Goal: Check status: Check status

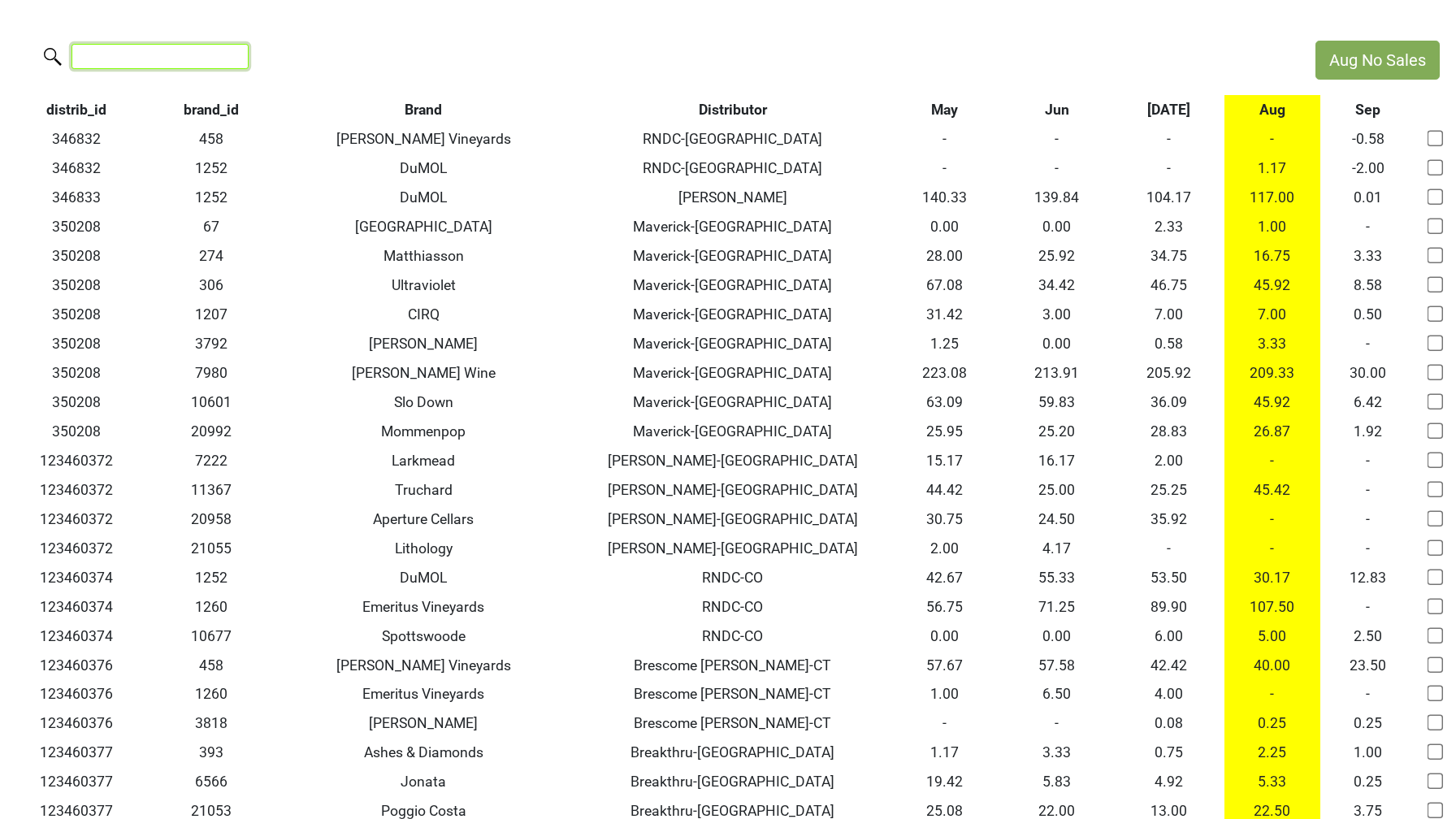
click at [143, 56] on input "search" at bounding box center [160, 56] width 177 height 25
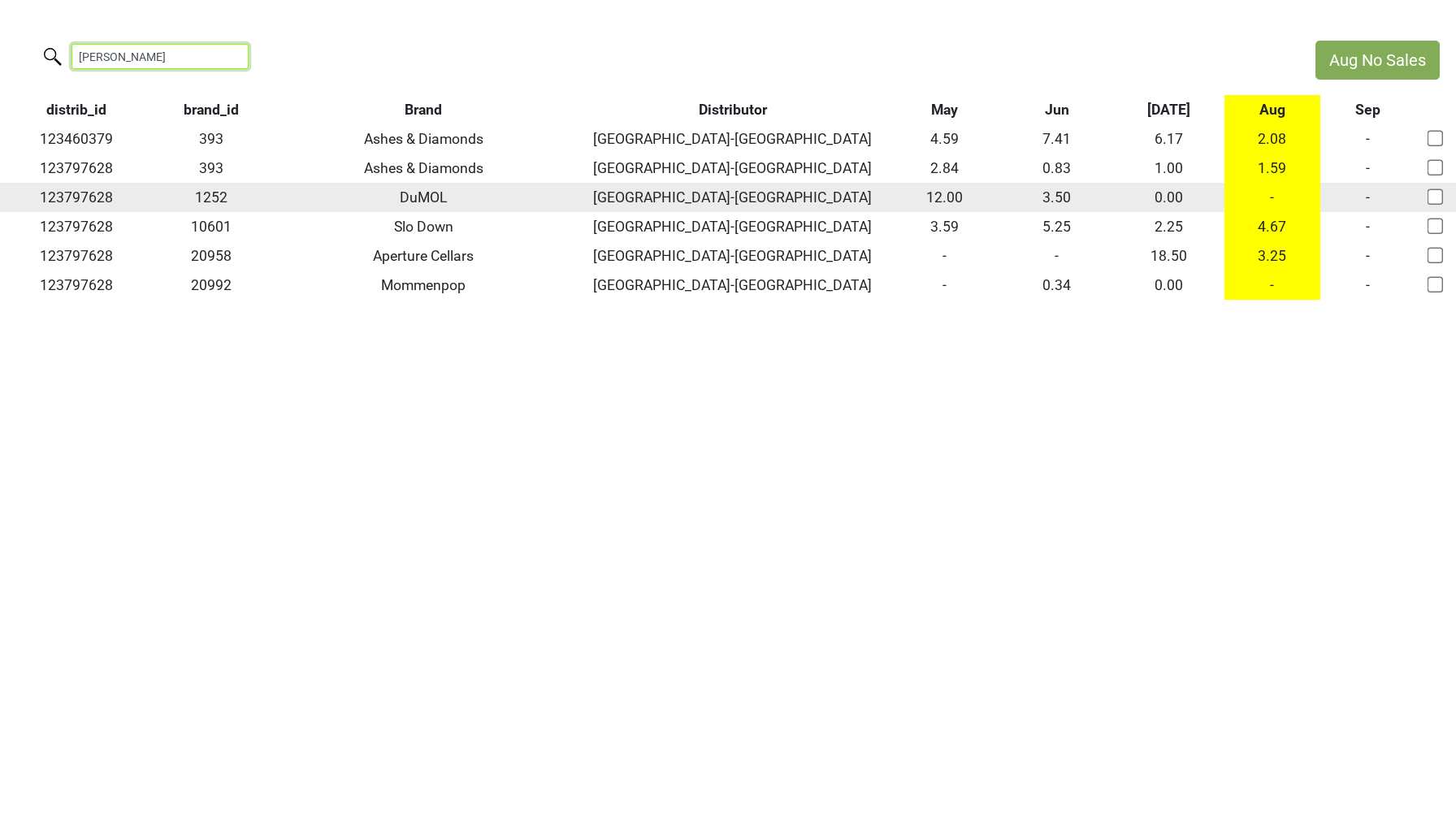
type input "[PERSON_NAME]"
click at [1435, 195] on input "checkbox" at bounding box center [1436, 196] width 16 height 16
checkbox input "true"
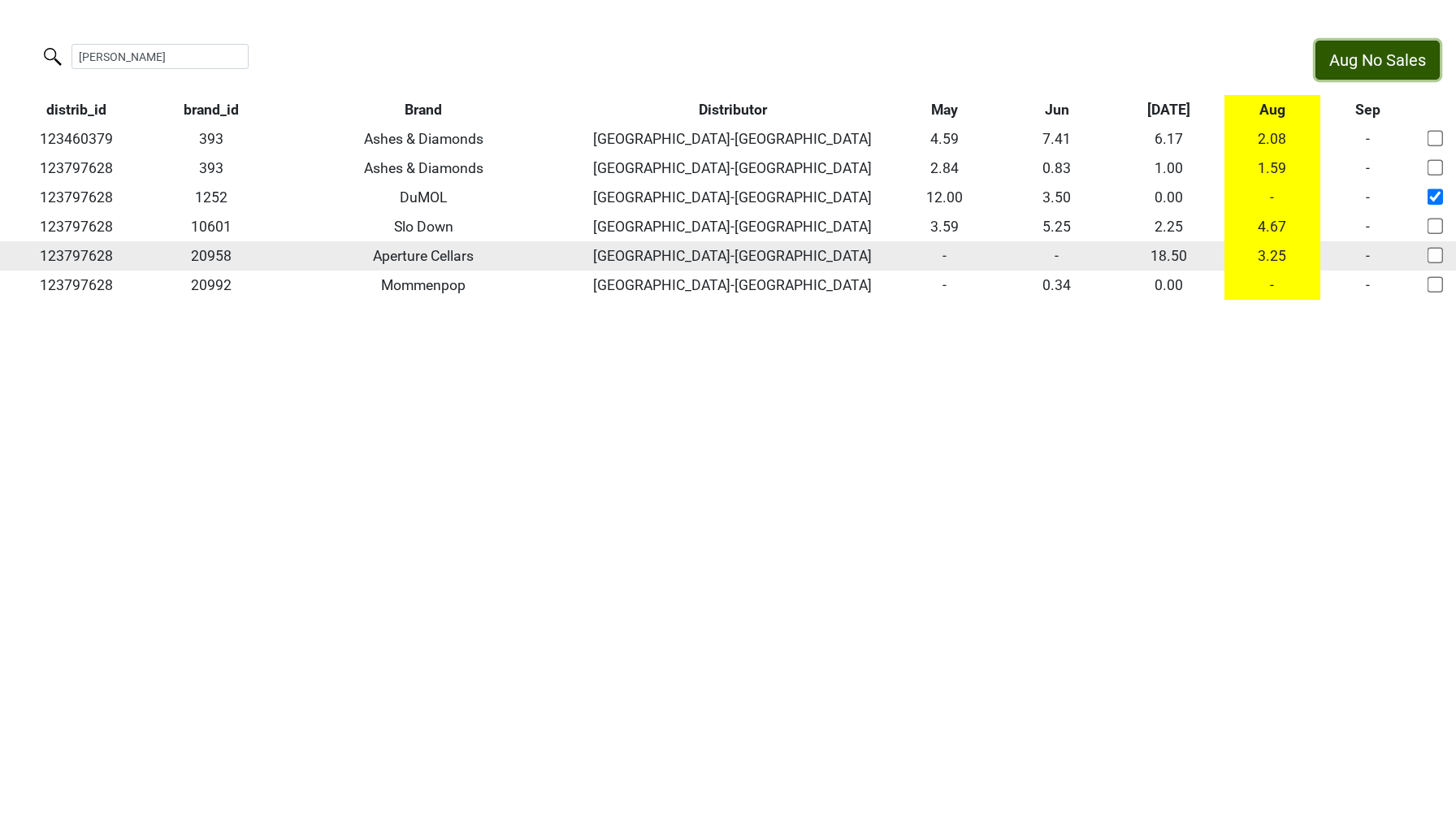
drag, startPoint x: 1376, startPoint y: 60, endPoint x: 825, endPoint y: 261, distance: 586.5
click at [825, 261] on div "Aug No Sales [PERSON_NAME] distrib_id brand_id Brand Distributor May Jun [DATE]…" at bounding box center [728, 169] width 1456 height 259
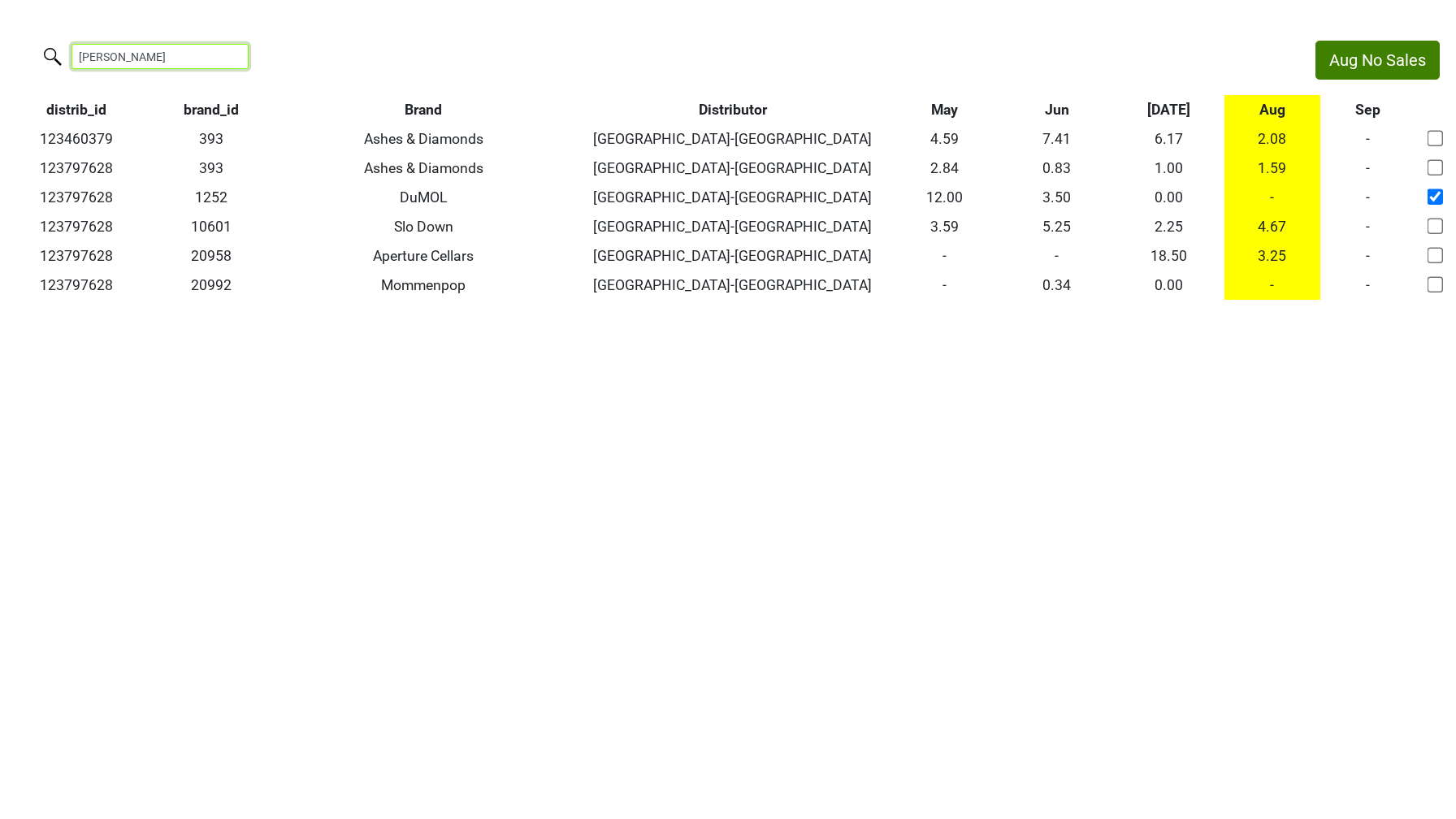
drag, startPoint x: 118, startPoint y: 56, endPoint x: 0, endPoint y: 33, distance: 120.2
click at [0, 33] on html "Aug No Sales [PERSON_NAME] distrib_id brand_id Brand Distributor May Jun [DATE]…" at bounding box center [728, 170] width 1456 height 341
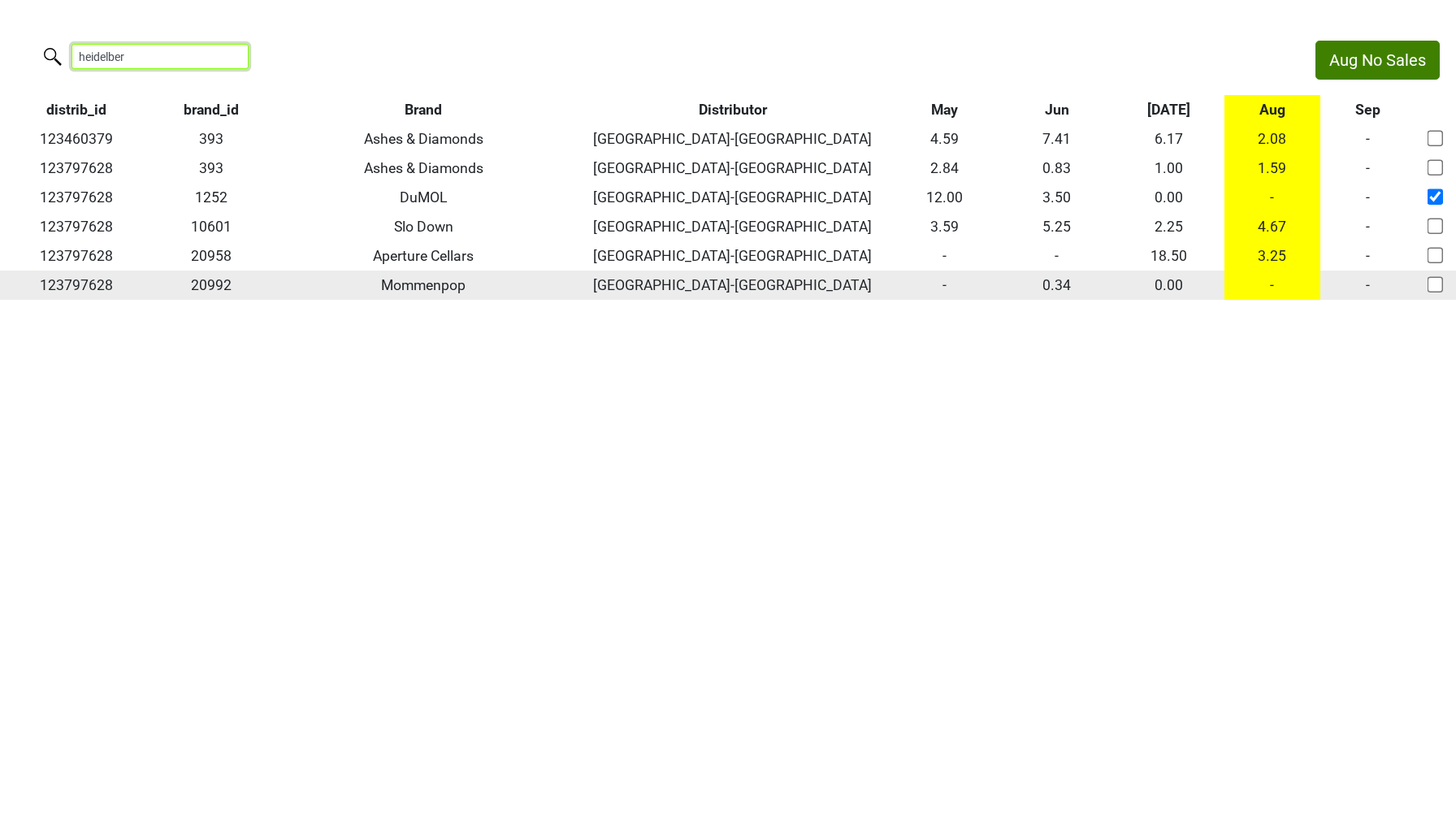
type input "heidelber"
click at [1436, 284] on input "checkbox" at bounding box center [1436, 284] width 16 height 16
checkbox input "true"
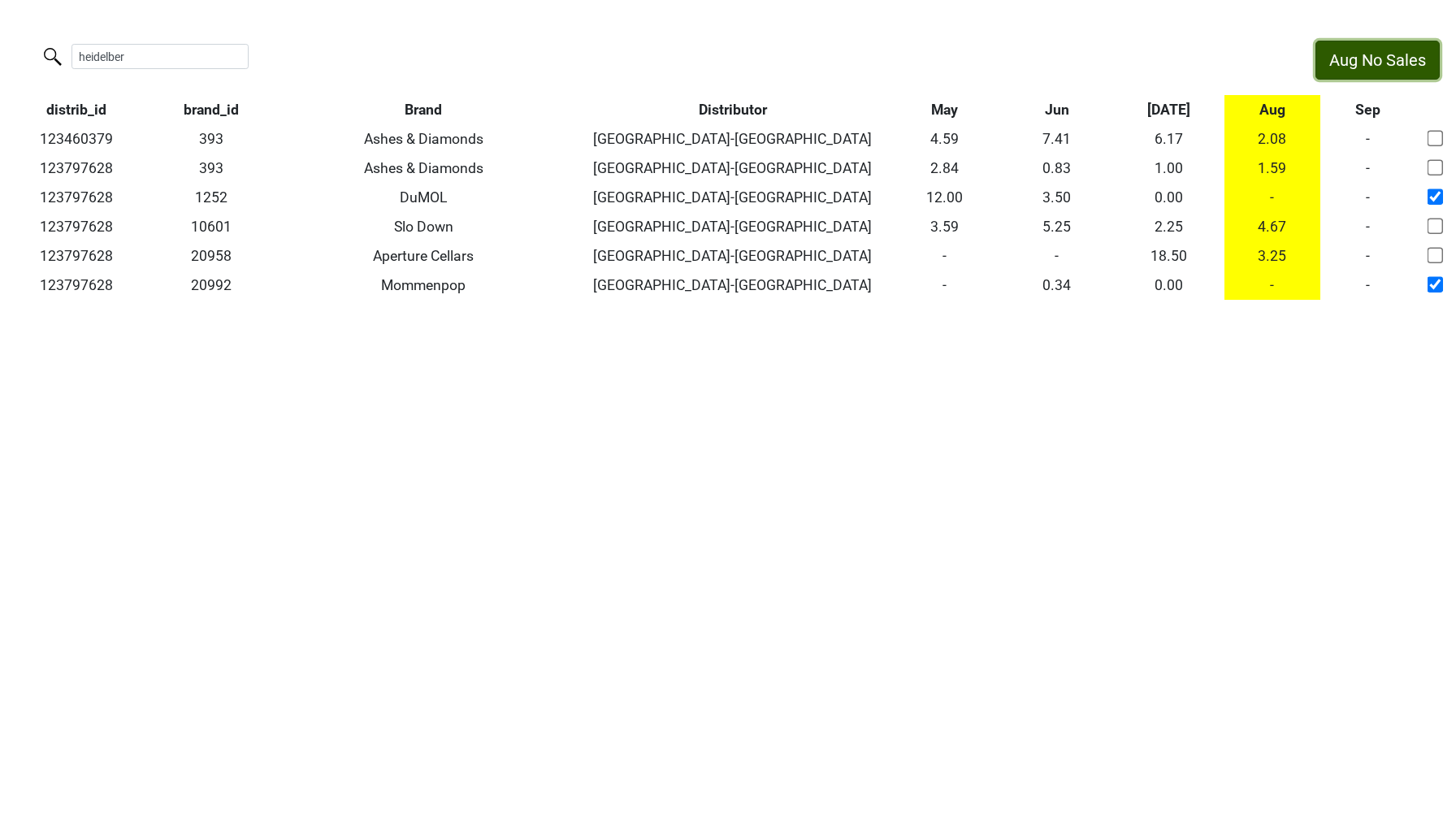
click at [1374, 69] on button "Aug No Sales" at bounding box center [1378, 59] width 124 height 39
